Goal: Task Accomplishment & Management: Complete application form

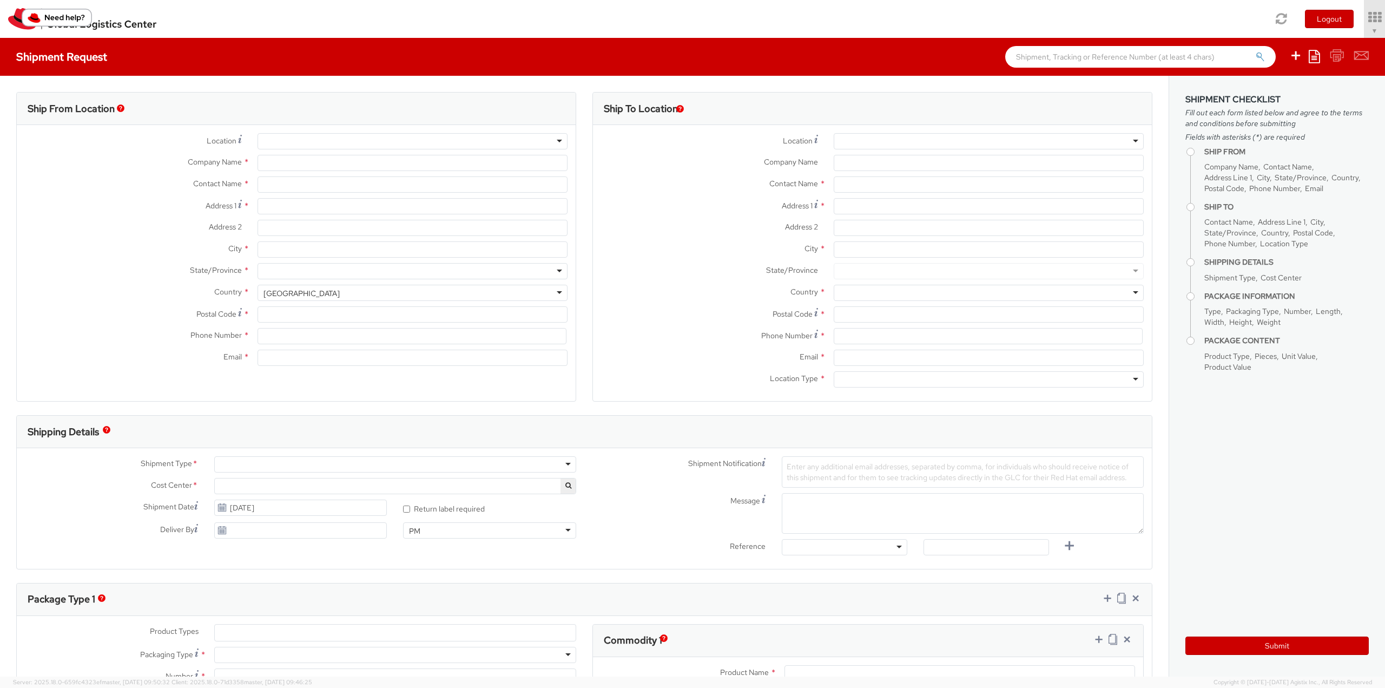
select select "850"
select select
click at [969, 143] on div at bounding box center [989, 141] width 310 height 16
click at [1128, 141] on div at bounding box center [989, 141] width 310 height 16
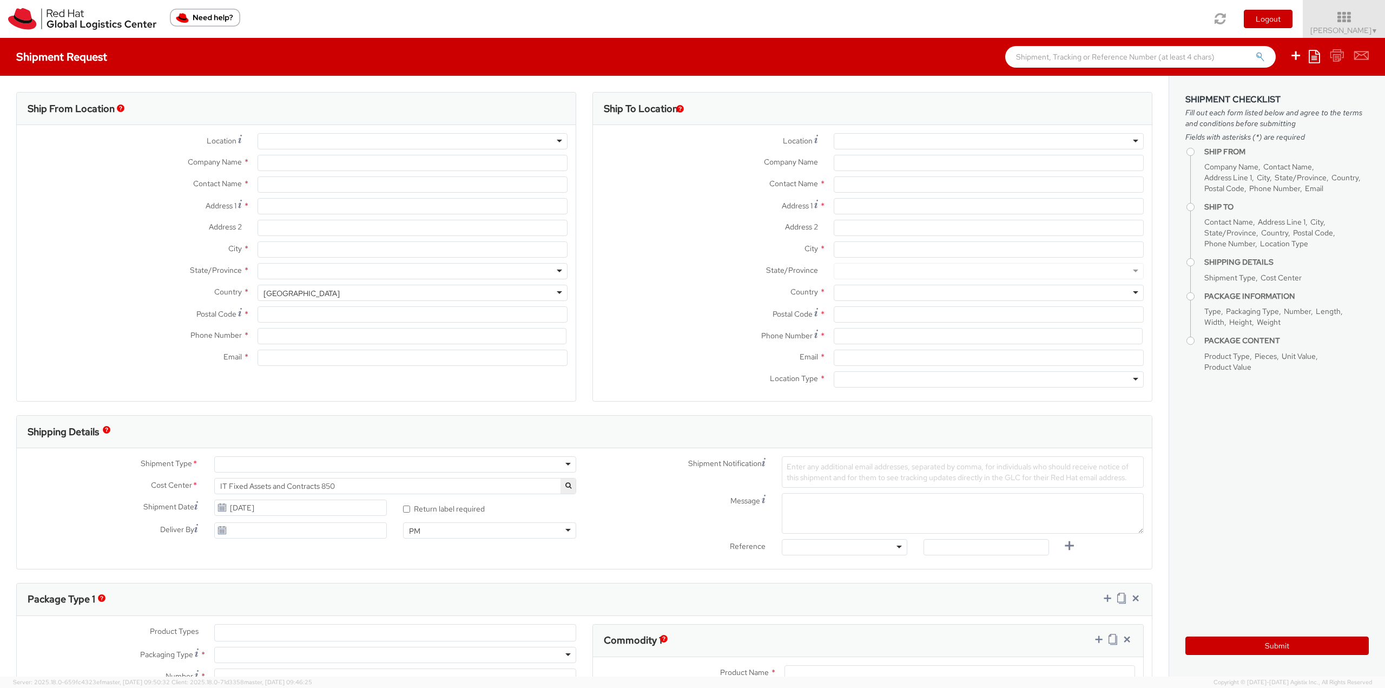
type input "Red Hat, Inc."
type input "[PERSON_NAME]"
type input "[STREET_ADDRESS]"
type input "RALEIGH"
type input "27601"
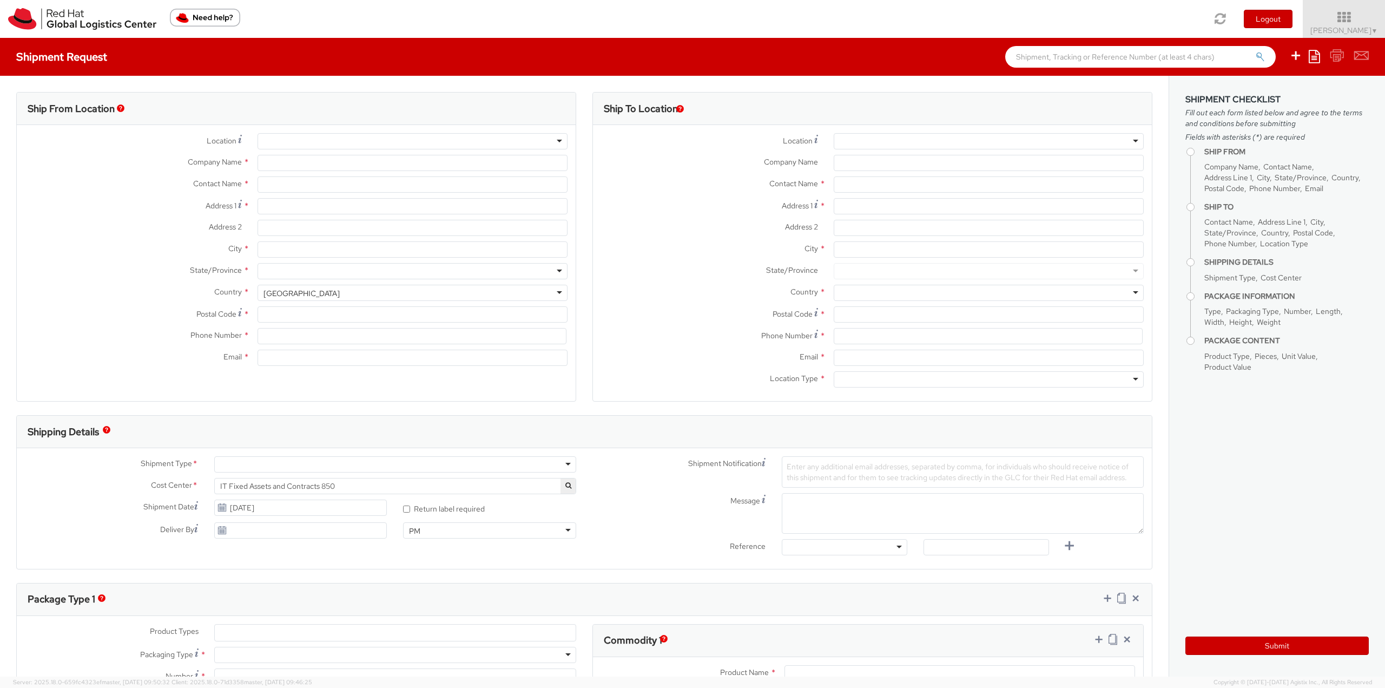
type input "19196478593"
type input "[EMAIL_ADDRESS][DOMAIN_NAME]"
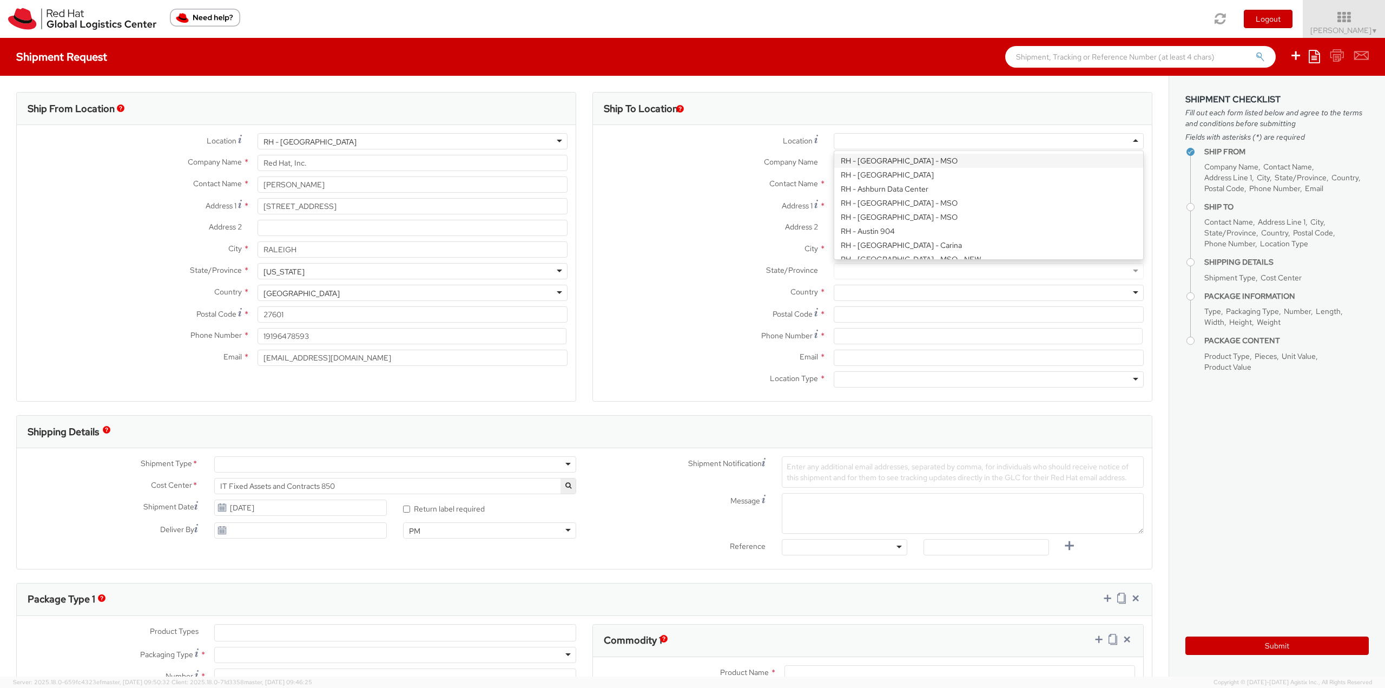
click at [1130, 141] on div at bounding box center [989, 141] width 310 height 16
type input "ral"
type input "Red Hat, Inc."
type input "[STREET_ADDRESS]"
type input "RALEIGH"
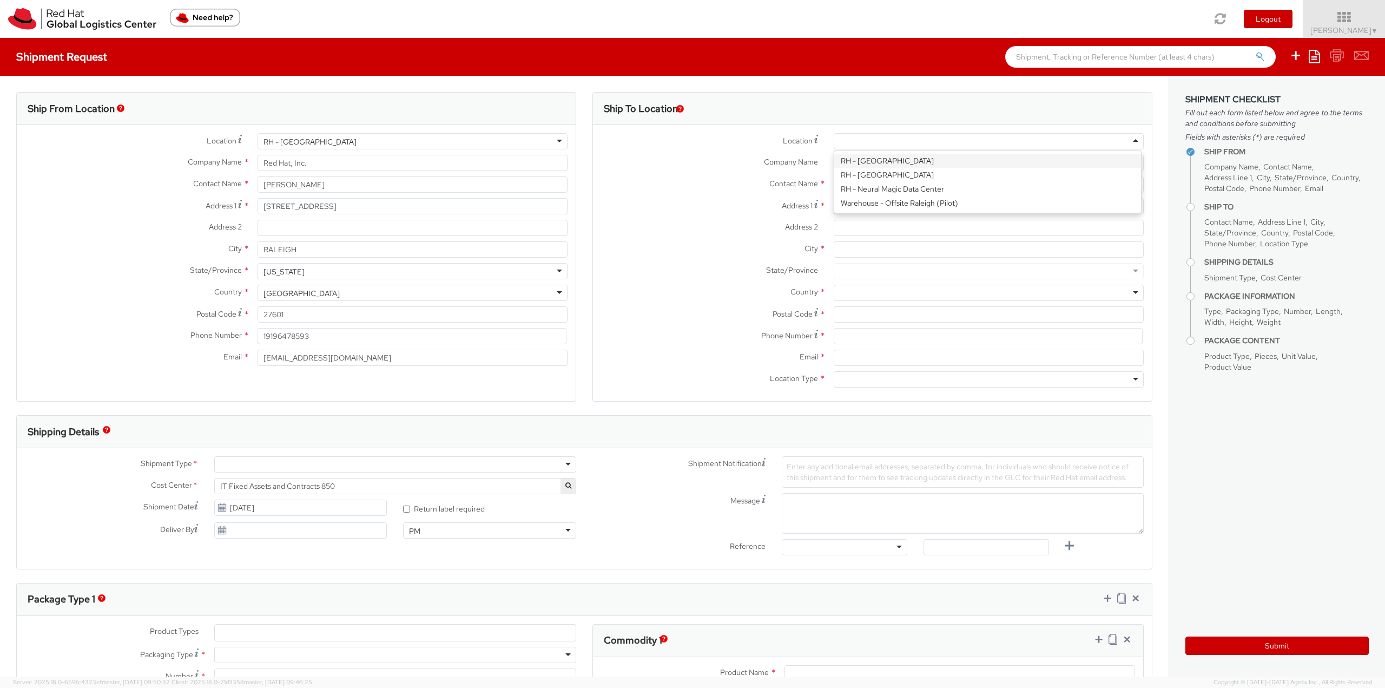
type input "27601"
type input "[PHONE_NUMBER]"
